Goal: Information Seeking & Learning: Learn about a topic

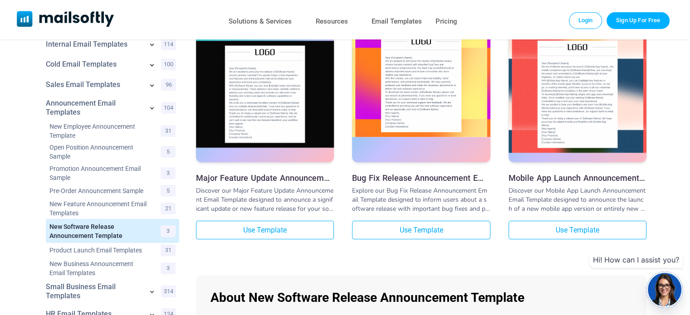
scroll to position [91, 0]
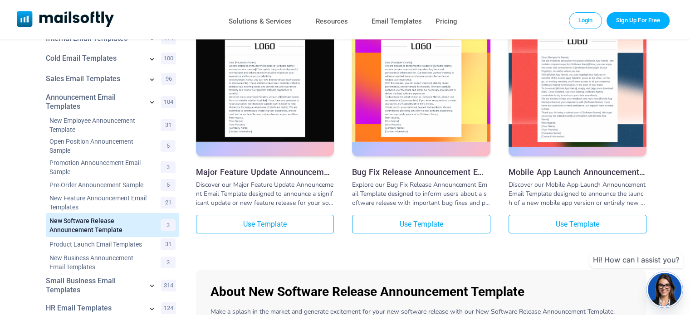
click at [439, 29] on div "Pricing" at bounding box center [446, 21] width 35 height 45
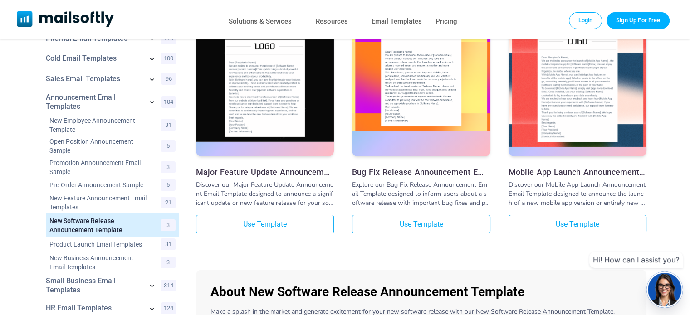
click at [430, 76] on img at bounding box center [421, 77] width 138 height 107
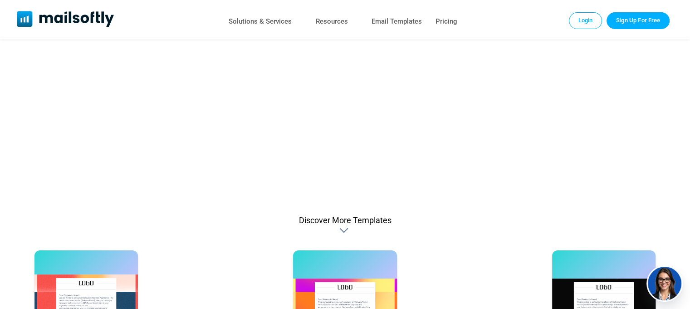
scroll to position [454, 0]
